Goal: Information Seeking & Learning: Check status

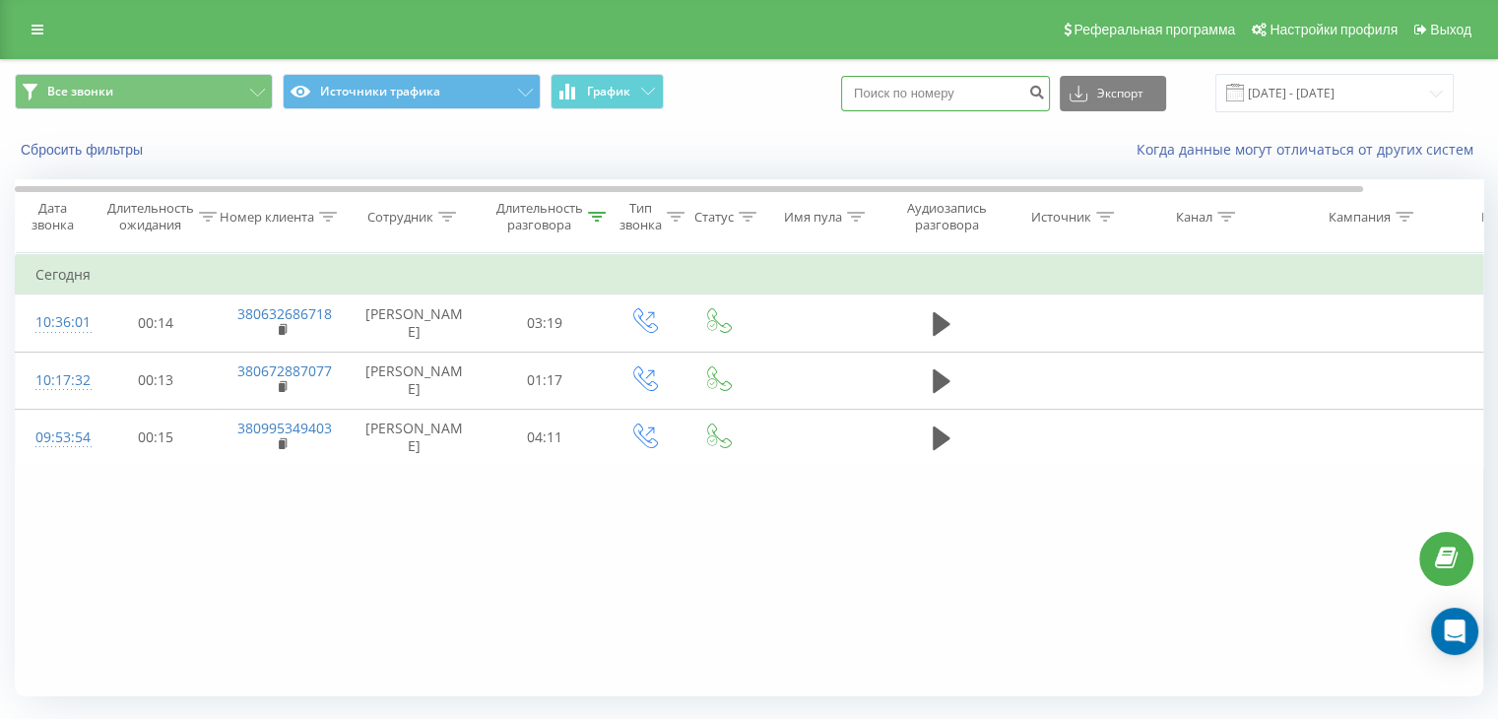
click at [926, 98] on input at bounding box center [945, 93] width 209 height 35
type input "0955331717"
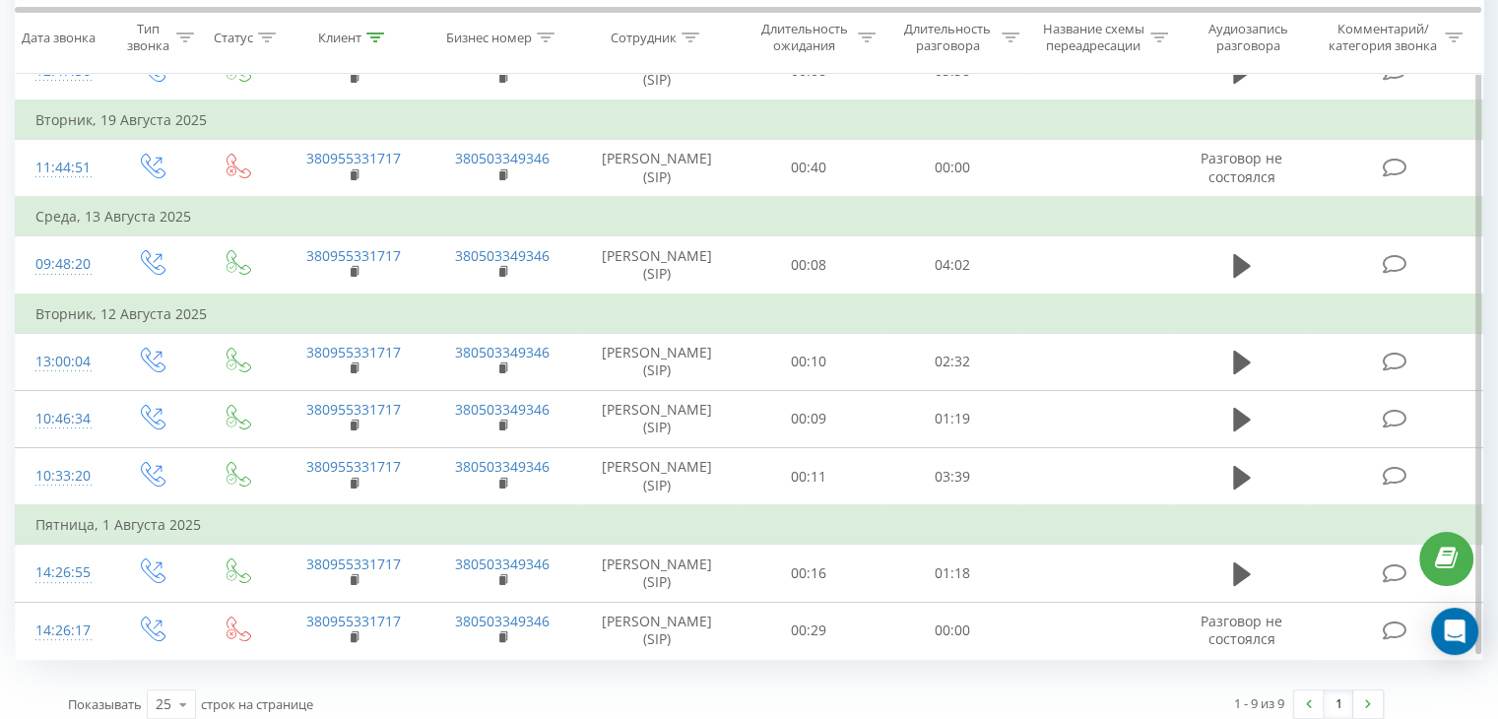
scroll to position [319, 0]
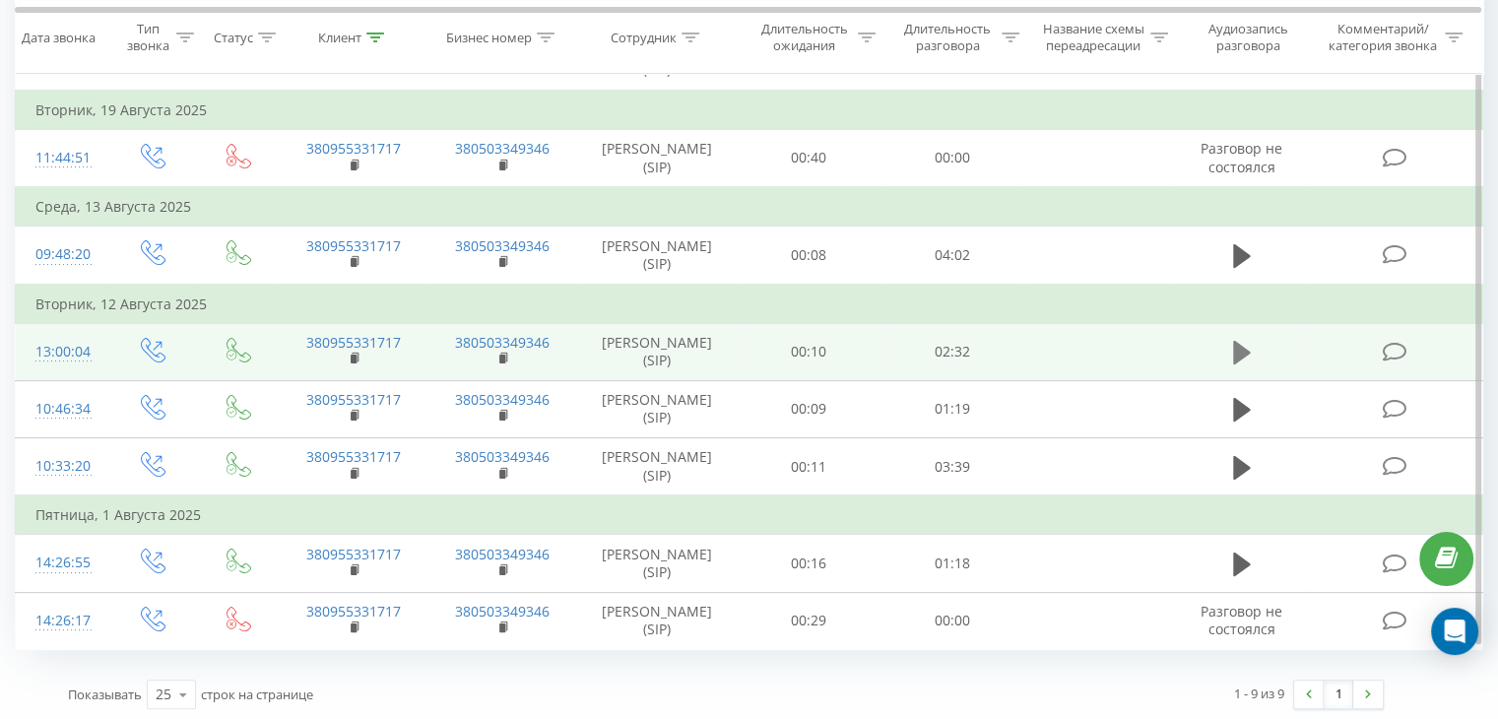
click at [1245, 348] on icon at bounding box center [1242, 353] width 18 height 24
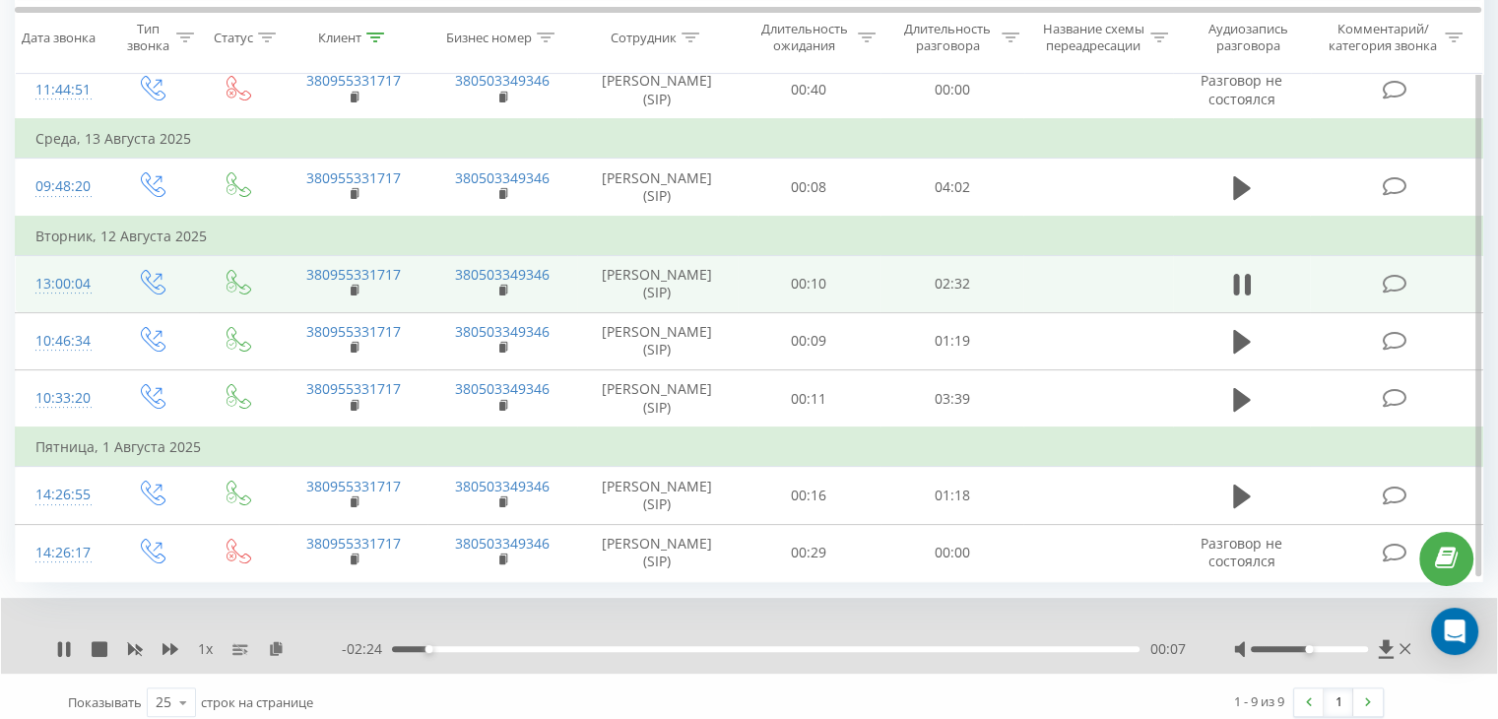
scroll to position [390, 0]
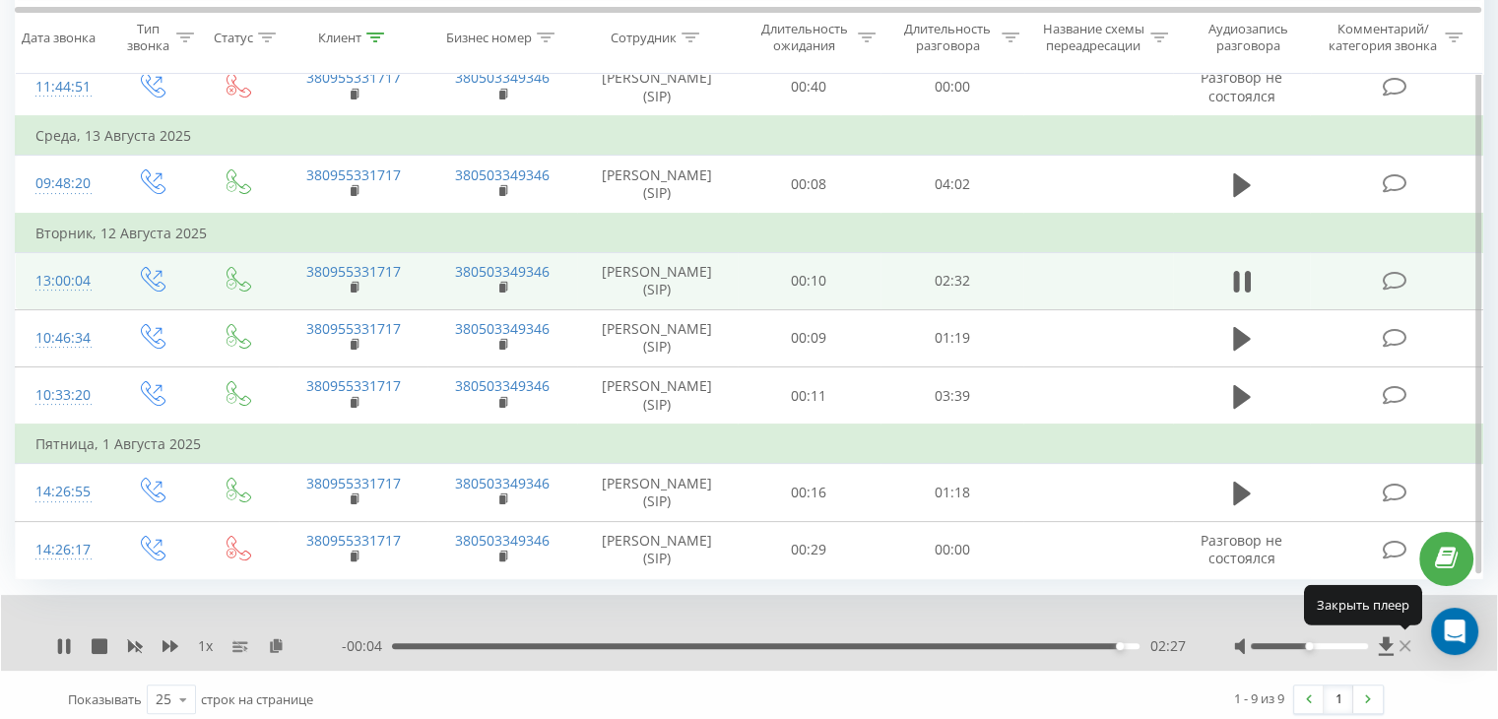
click at [1407, 643] on icon at bounding box center [1405, 646] width 11 height 16
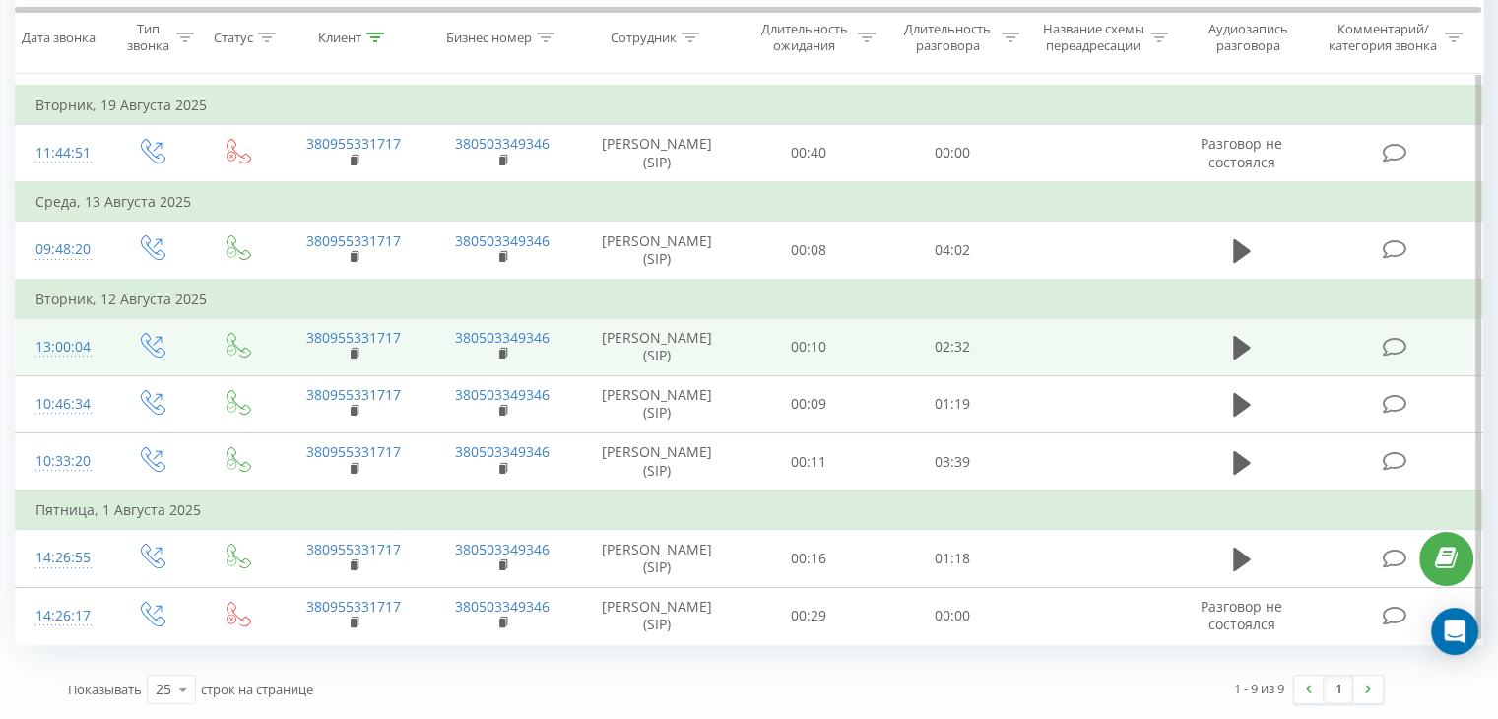
scroll to position [319, 0]
